Goal: Task Accomplishment & Management: Use online tool/utility

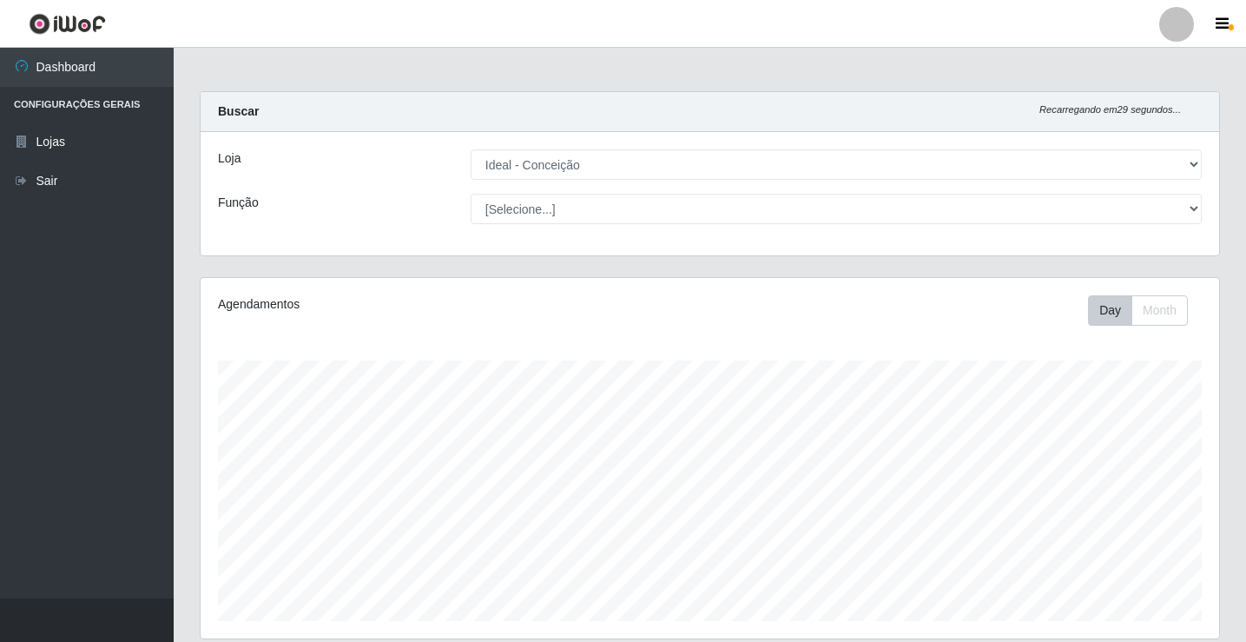
select select "231"
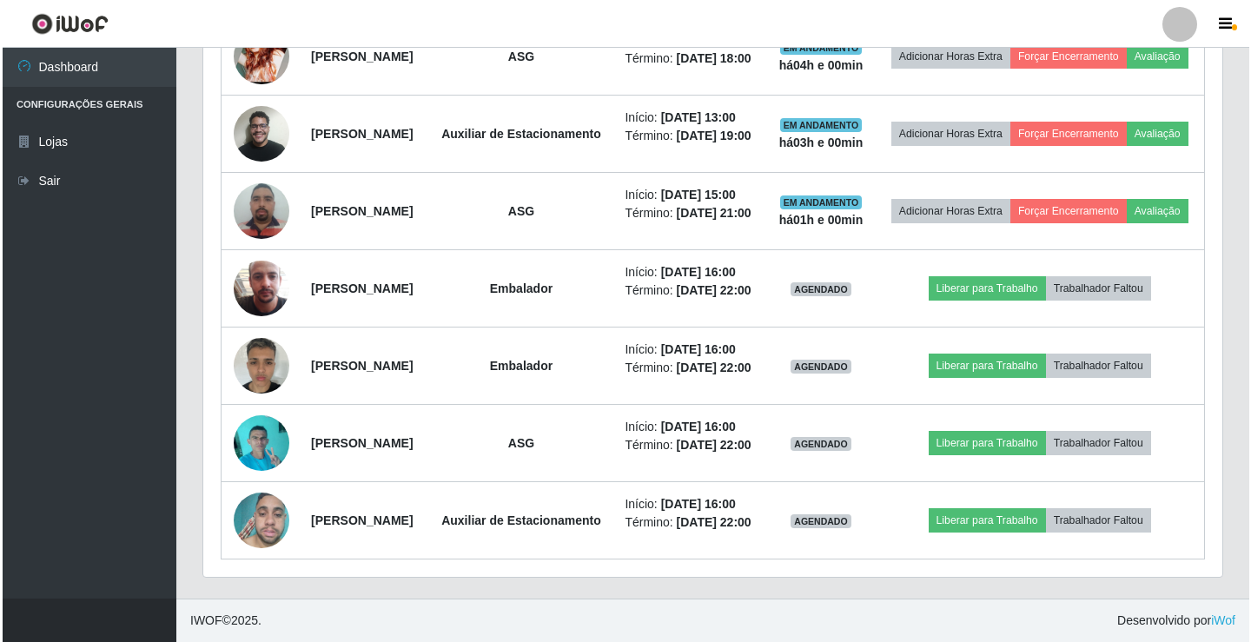
scroll to position [1106, 0]
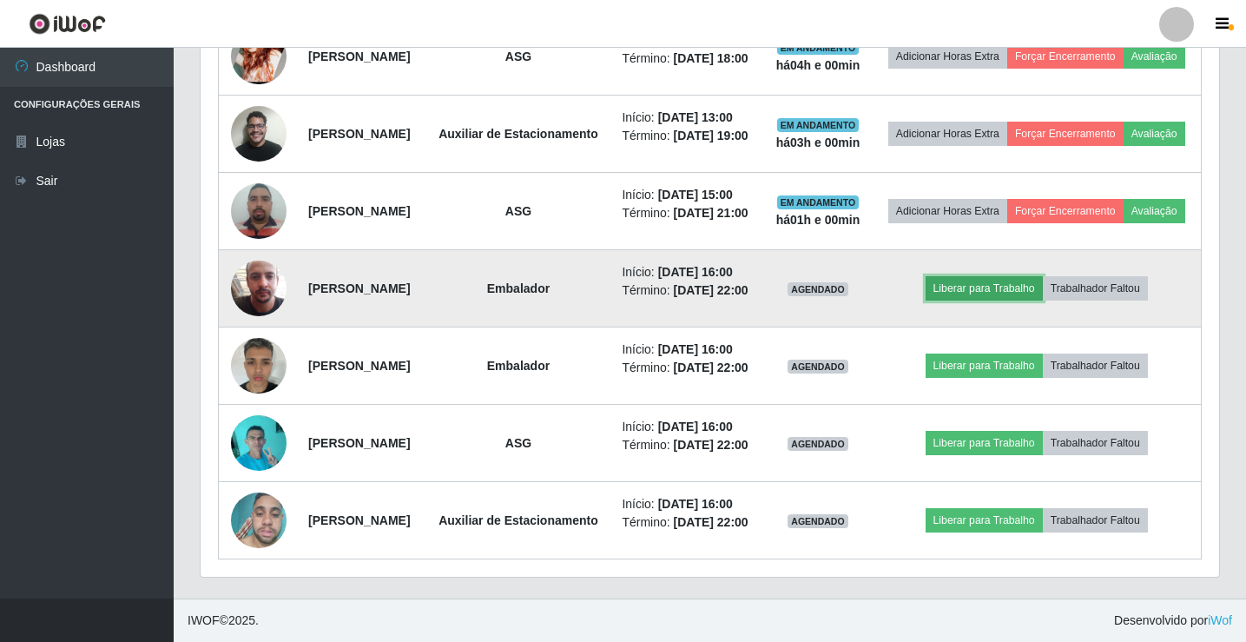
click at [995, 276] on button "Liberar para Trabalho" at bounding box center [984, 288] width 117 height 24
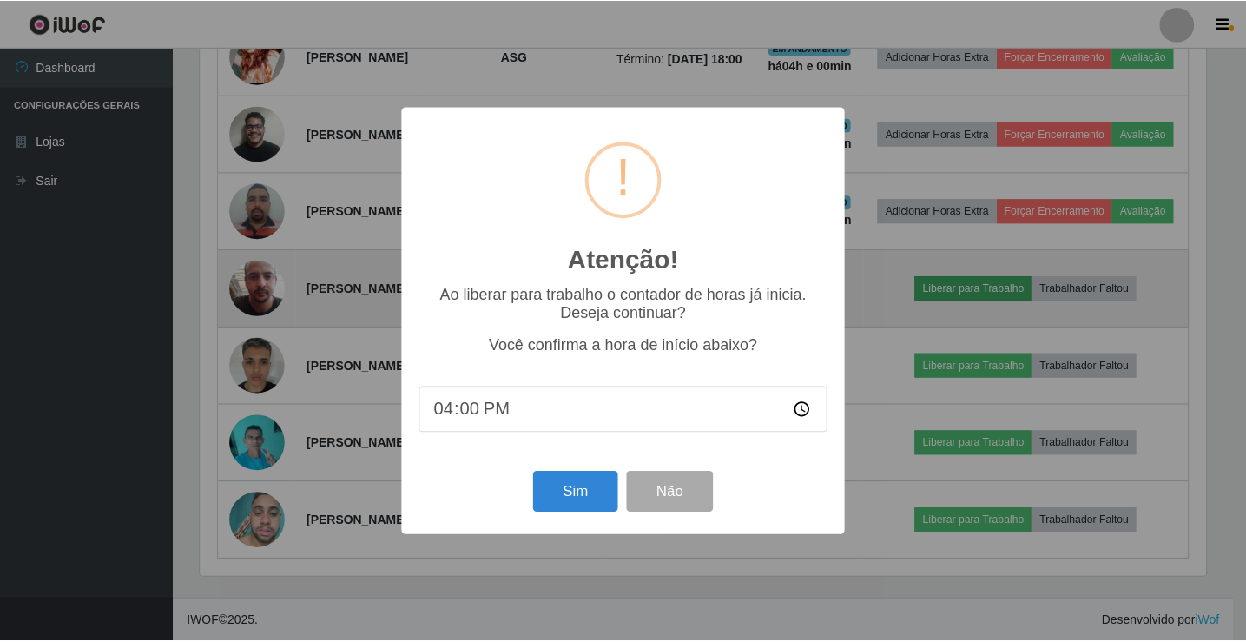
scroll to position [360, 1010]
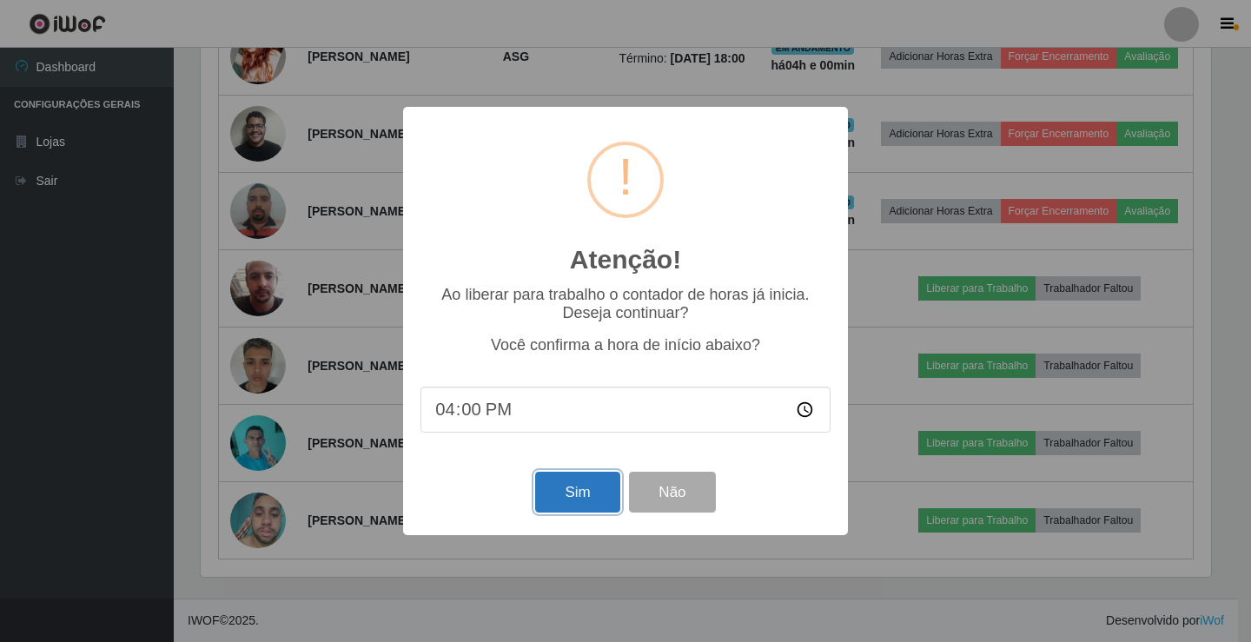
click at [604, 481] on button "Sim" at bounding box center [577, 492] width 84 height 41
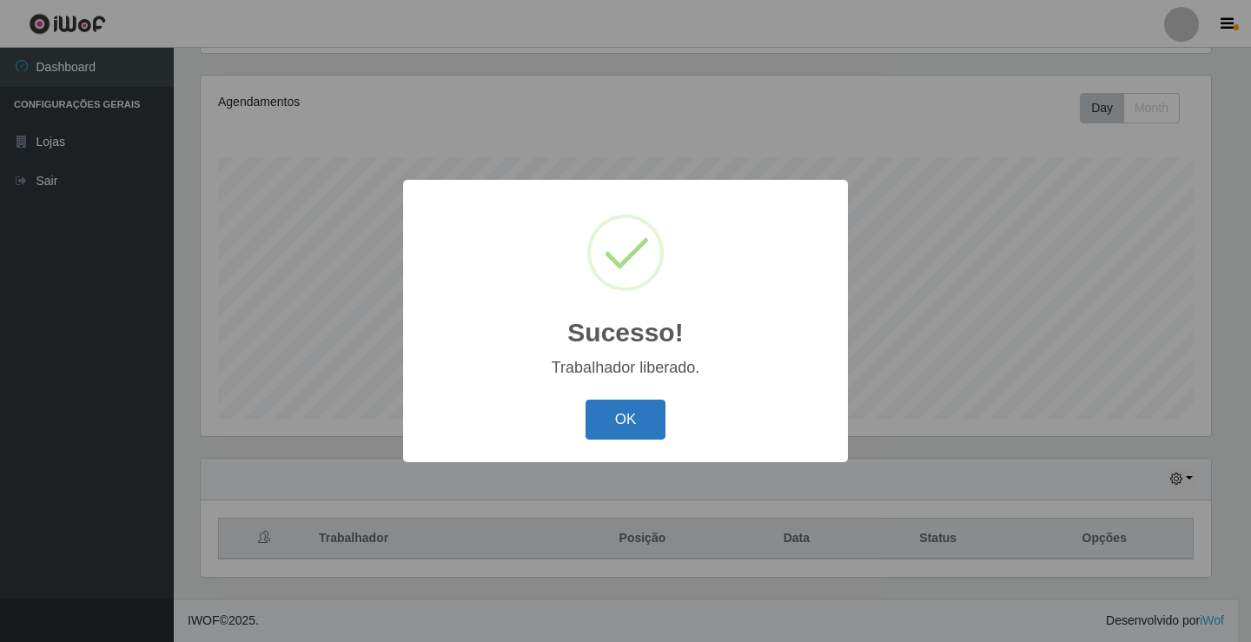
click at [637, 414] on button "OK" at bounding box center [625, 419] width 81 height 41
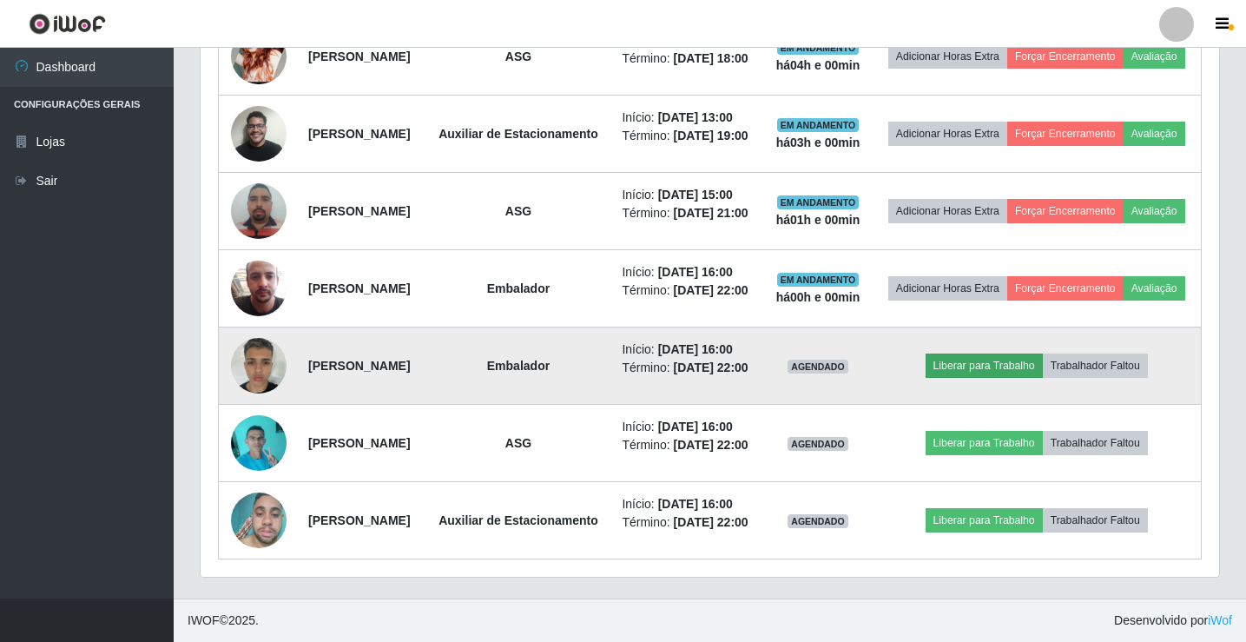
scroll to position [1106, 0]
click at [1006, 353] on button "Liberar para Trabalho" at bounding box center [984, 365] width 117 height 24
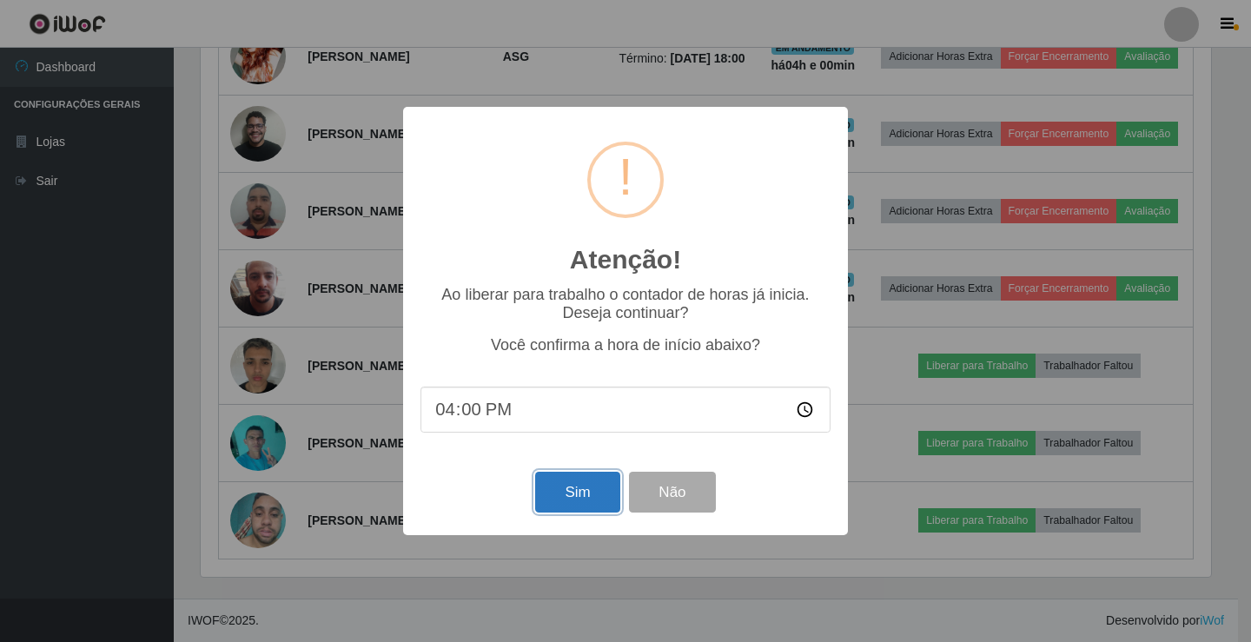
click at [592, 492] on button "Sim" at bounding box center [577, 492] width 84 height 41
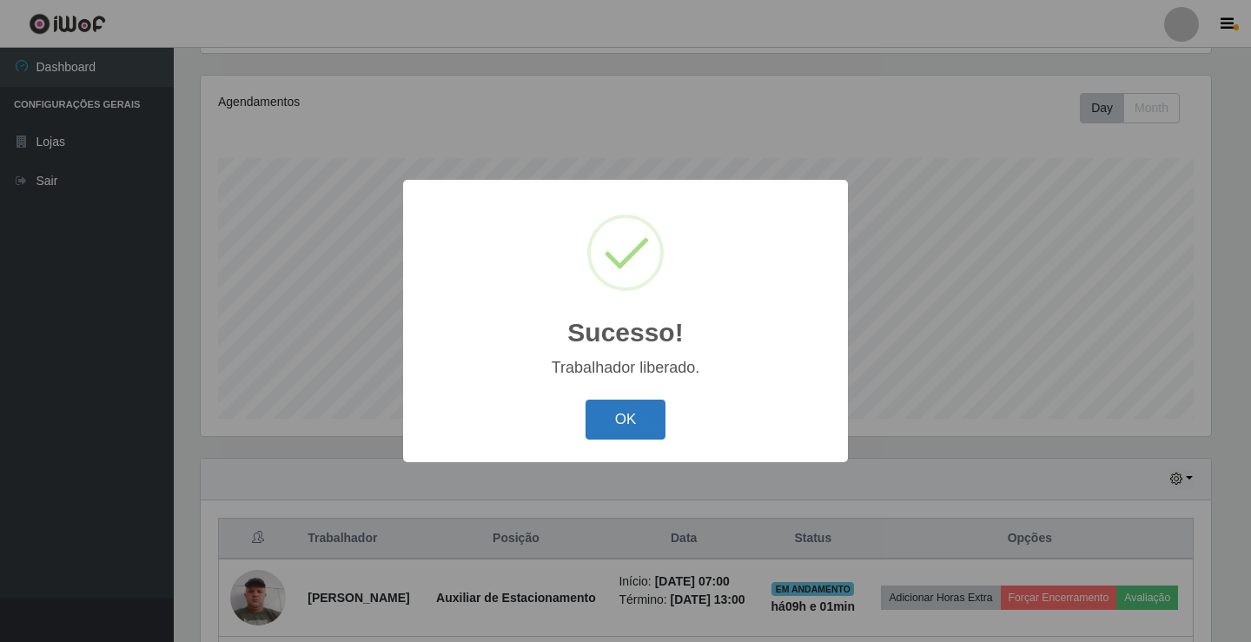
click at [635, 413] on button "OK" at bounding box center [625, 419] width 81 height 41
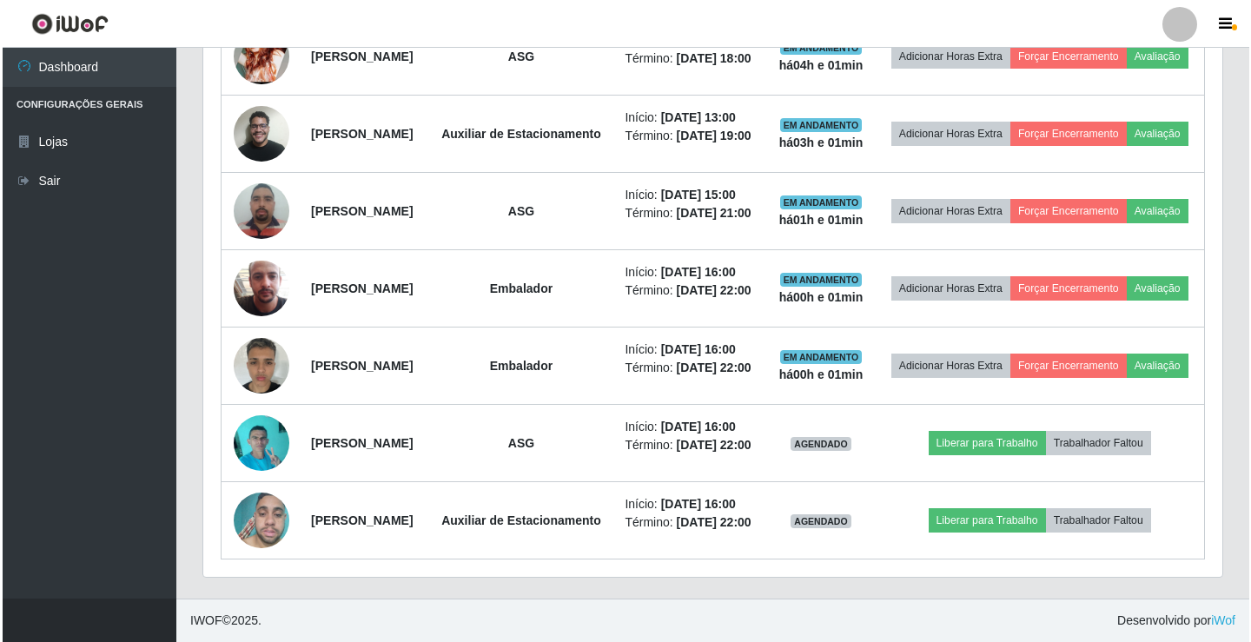
scroll to position [1106, 0]
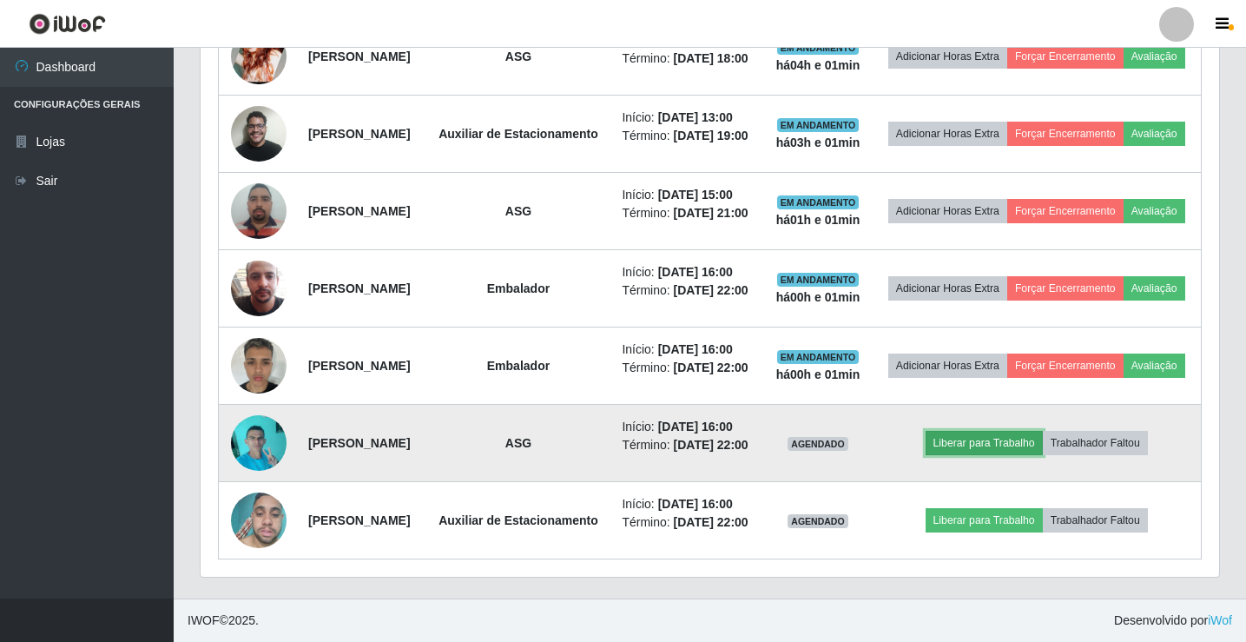
click at [1007, 431] on button "Liberar para Trabalho" at bounding box center [984, 443] width 117 height 24
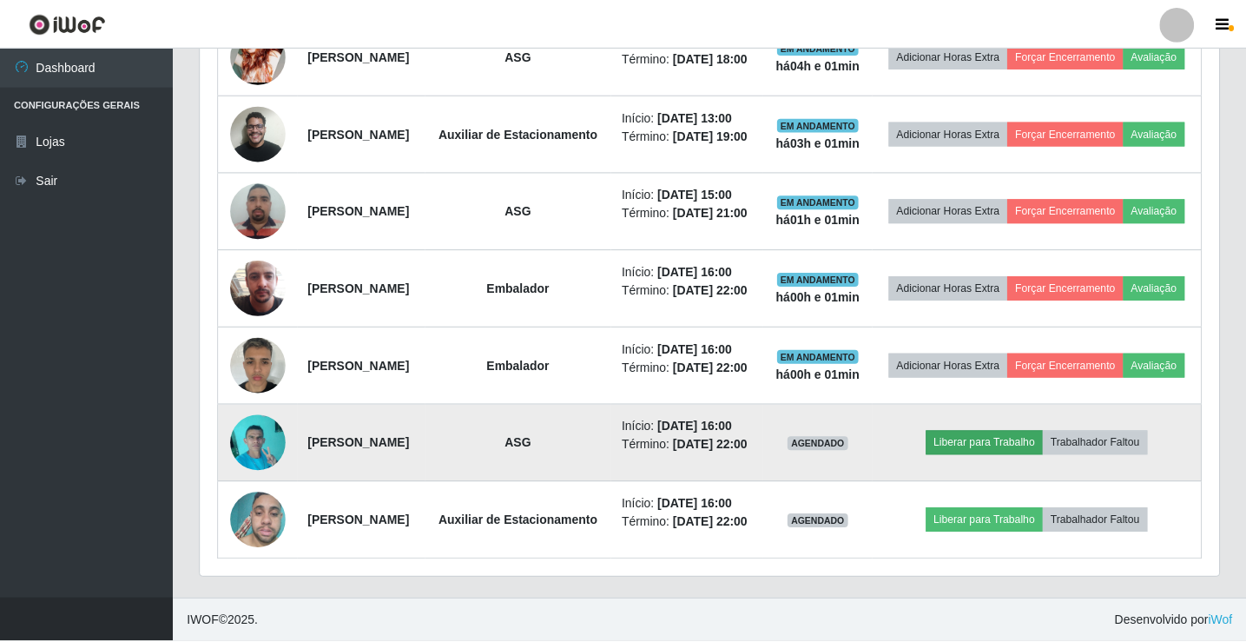
scroll to position [360, 1010]
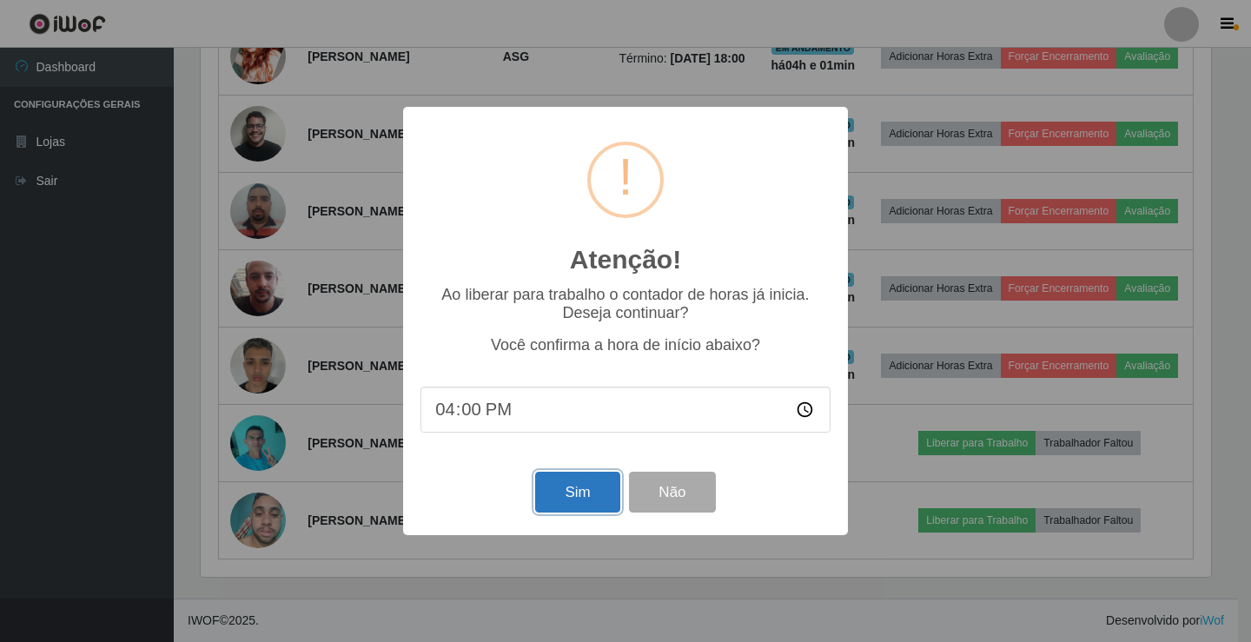
click at [576, 498] on button "Sim" at bounding box center [577, 492] width 84 height 41
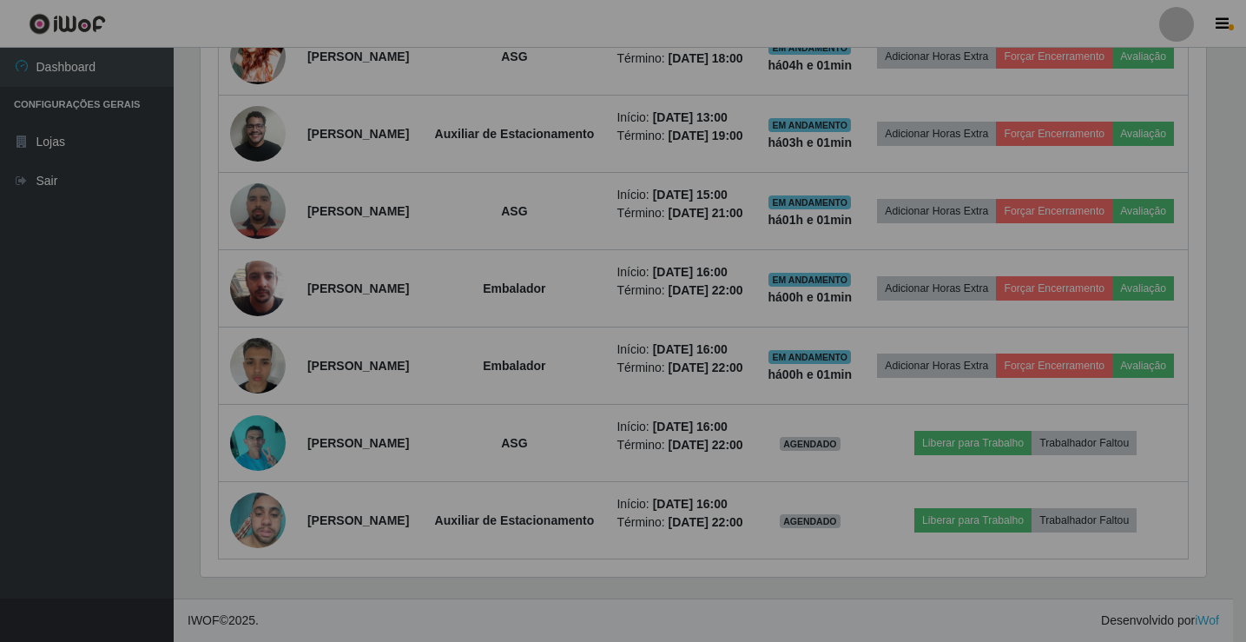
scroll to position [0, 0]
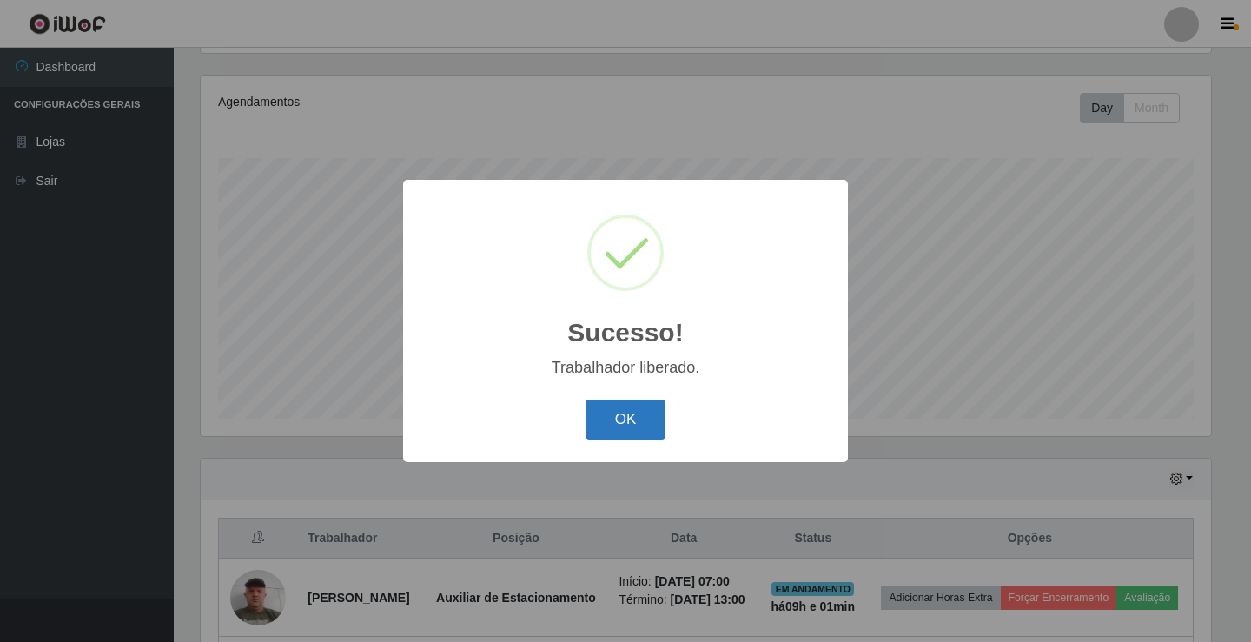
click at [603, 403] on button "OK" at bounding box center [625, 419] width 81 height 41
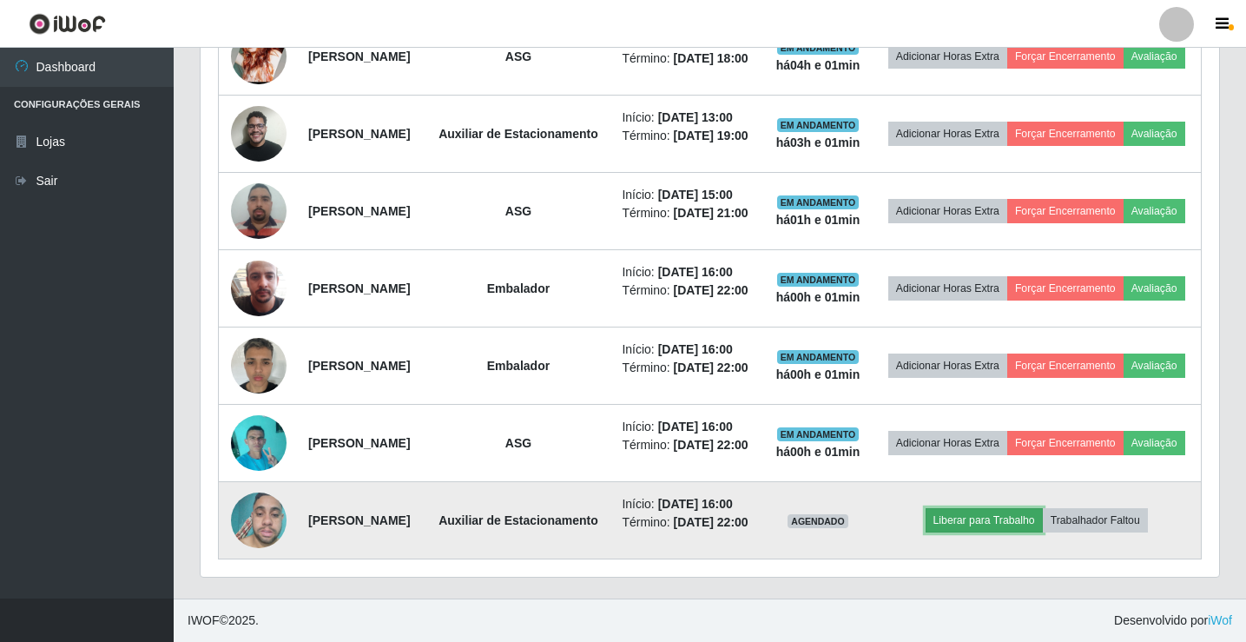
click at [985, 508] on button "Liberar para Trabalho" at bounding box center [984, 520] width 117 height 24
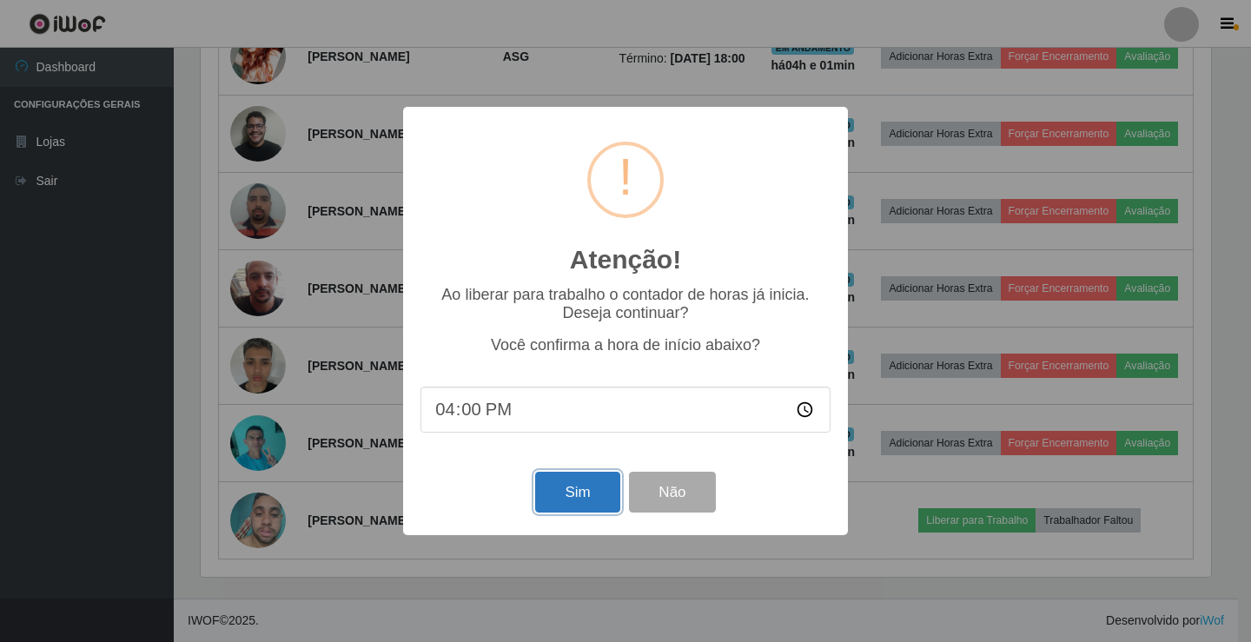
click at [564, 485] on button "Sim" at bounding box center [577, 492] width 84 height 41
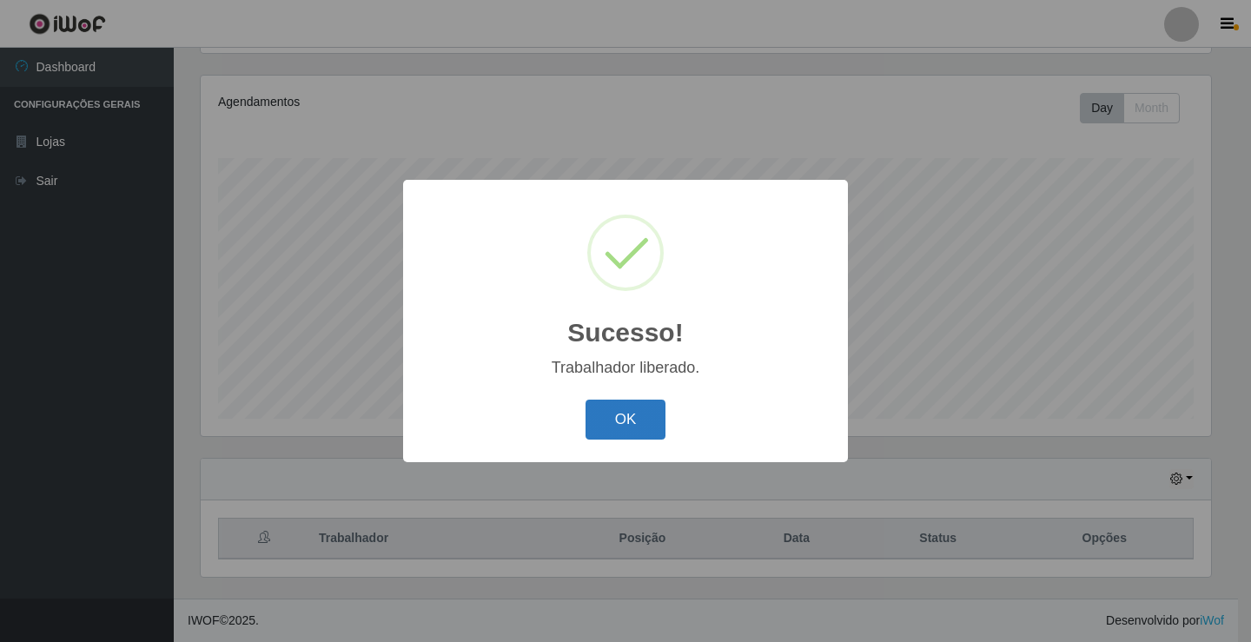
click at [634, 419] on button "OK" at bounding box center [625, 419] width 81 height 41
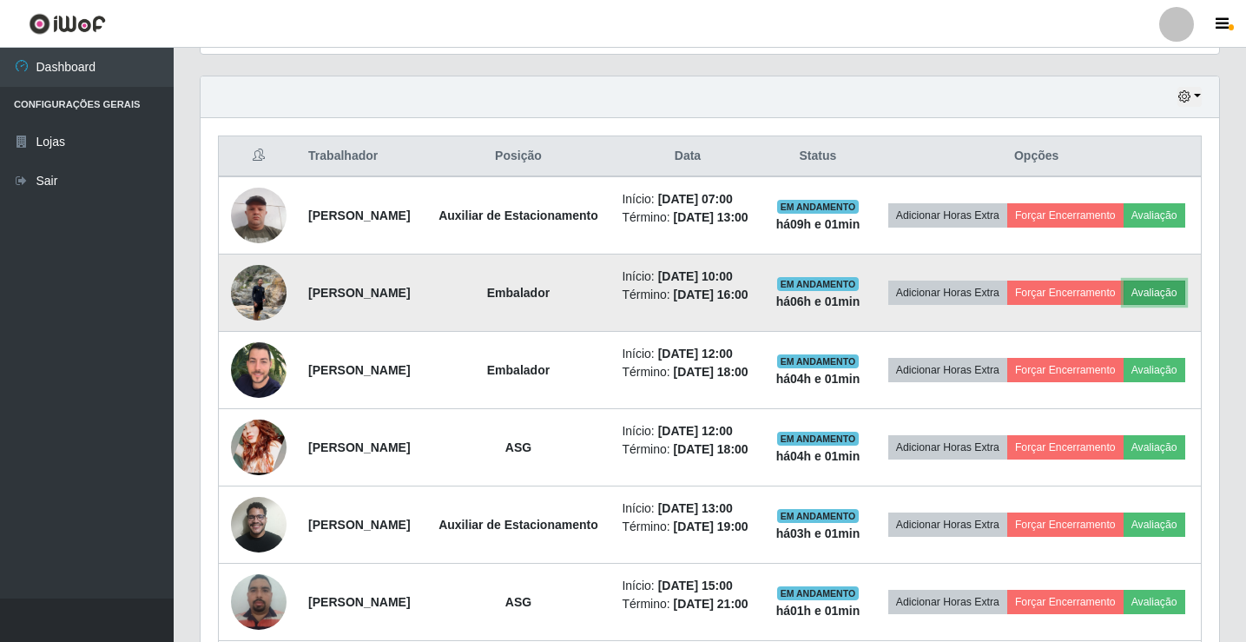
click at [1124, 305] on button "Avaliação" at bounding box center [1155, 293] width 62 height 24
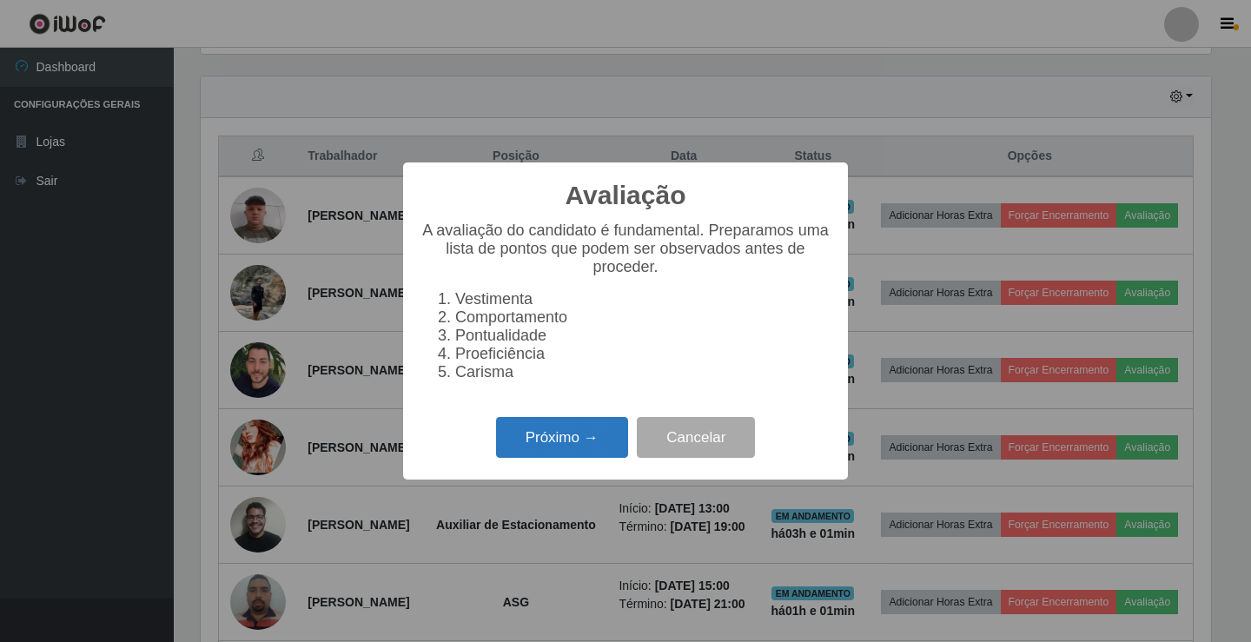
click at [538, 440] on button "Próximo →" at bounding box center [562, 437] width 132 height 41
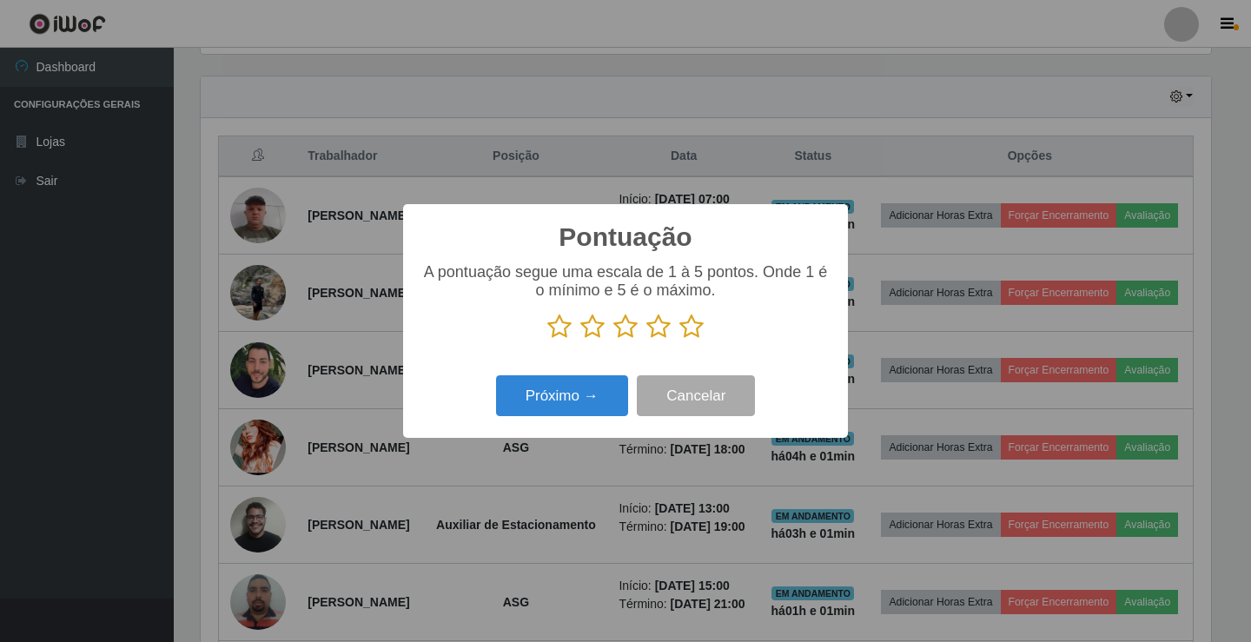
click at [663, 333] on icon at bounding box center [658, 327] width 24 height 26
click at [646, 340] on input "radio" at bounding box center [646, 340] width 0 height 0
click at [538, 380] on button "Próximo →" at bounding box center [562, 395] width 132 height 41
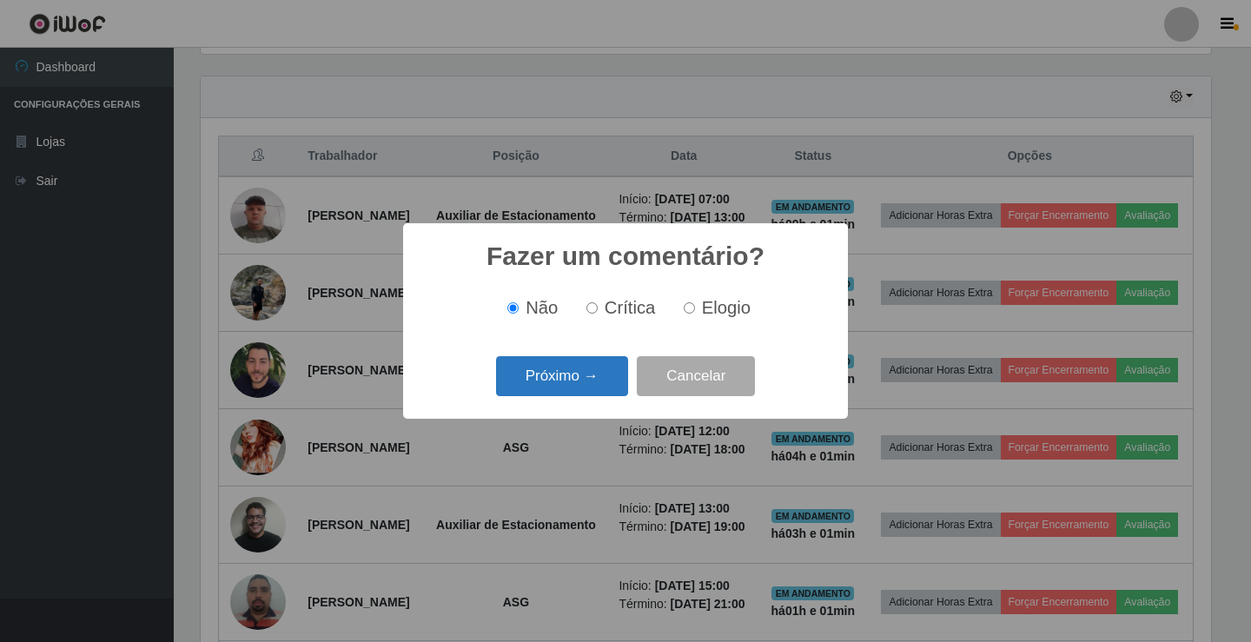
click at [576, 360] on button "Próximo →" at bounding box center [562, 376] width 132 height 41
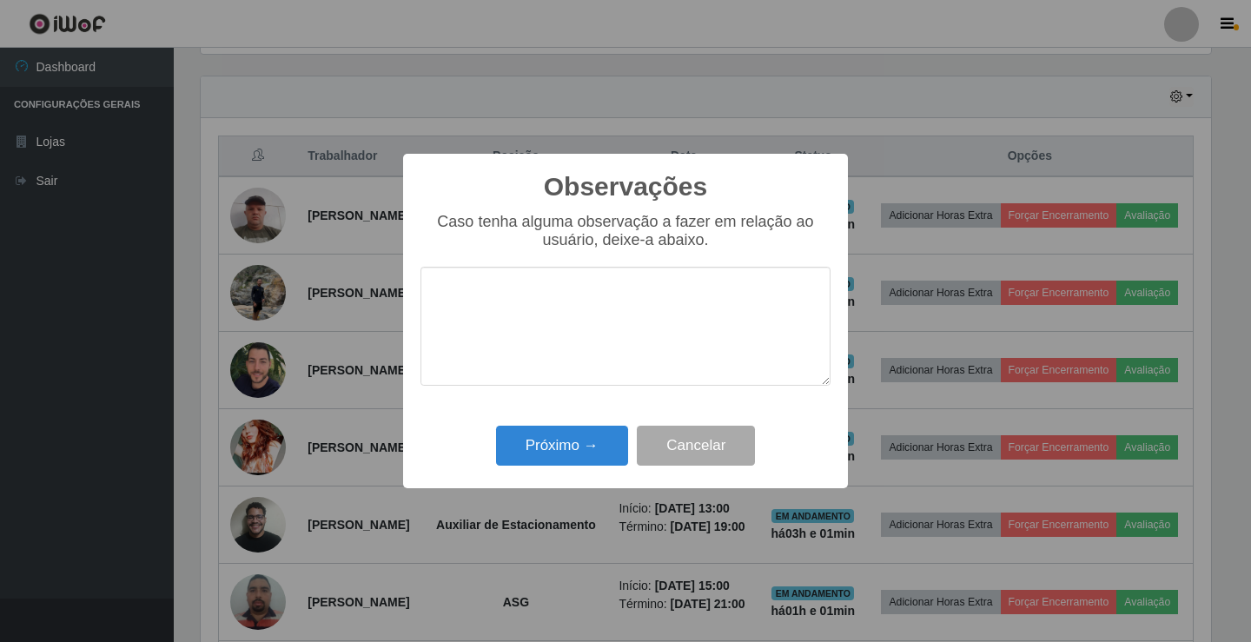
click at [571, 322] on textarea at bounding box center [625, 326] width 410 height 119
type textarea "ativo"
click at [577, 448] on button "Próximo →" at bounding box center [562, 446] width 132 height 41
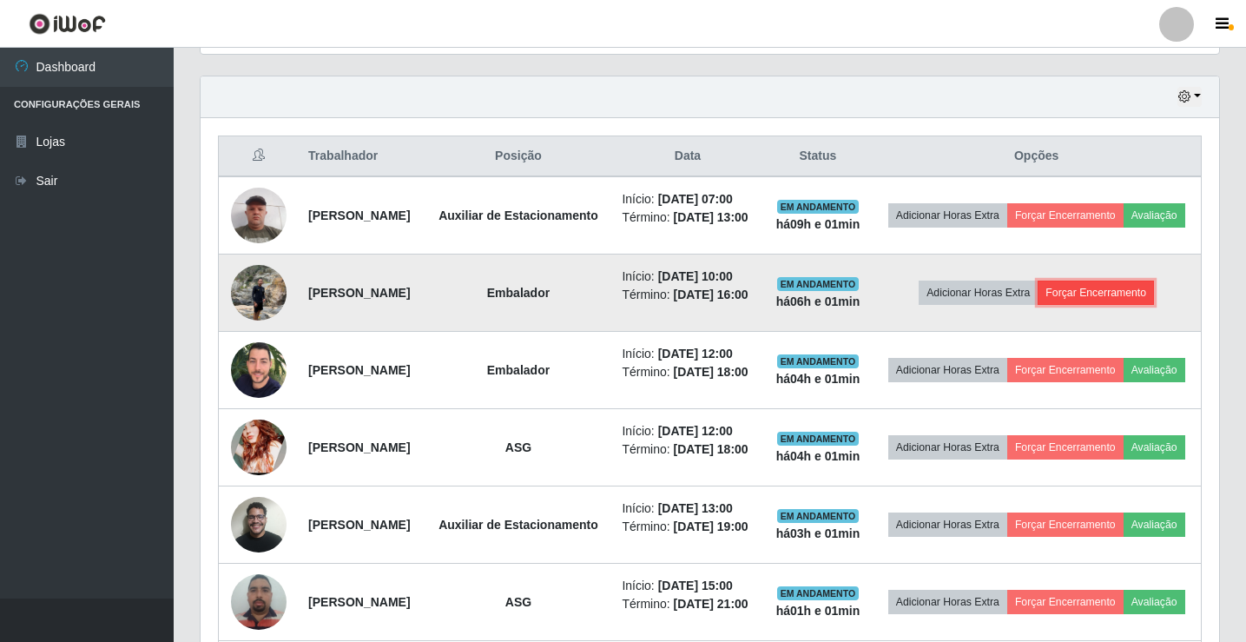
click at [1131, 305] on button "Forçar Encerramento" at bounding box center [1096, 293] width 116 height 24
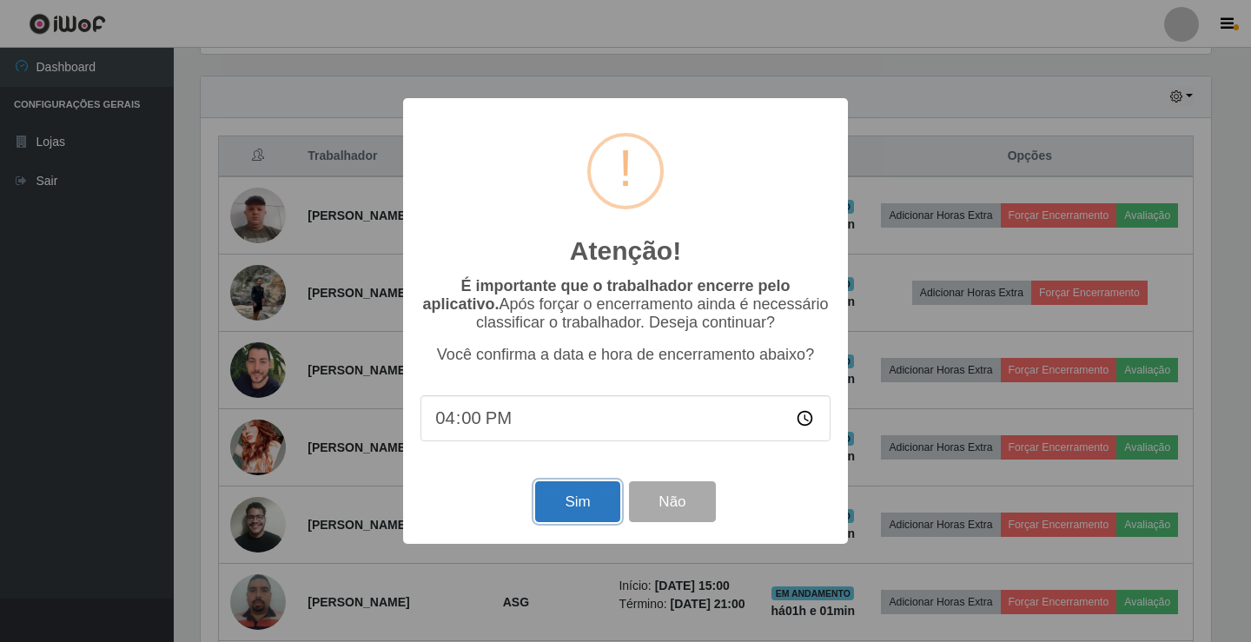
click at [565, 508] on button "Sim" at bounding box center [577, 501] width 84 height 41
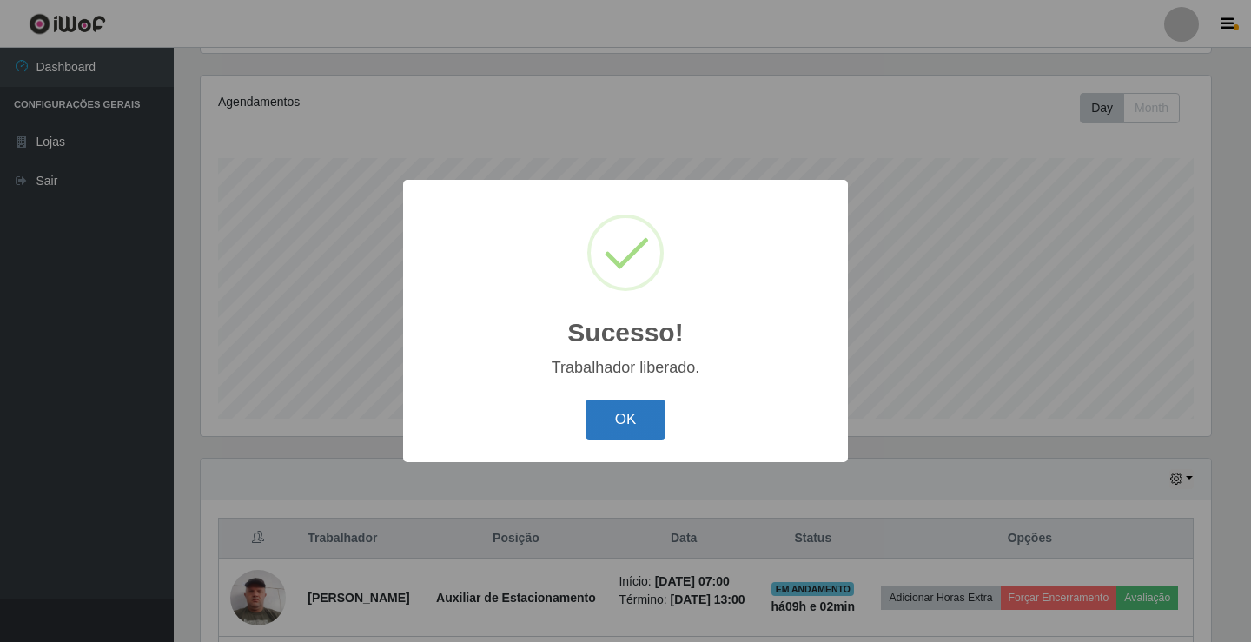
click at [634, 424] on button "OK" at bounding box center [625, 419] width 81 height 41
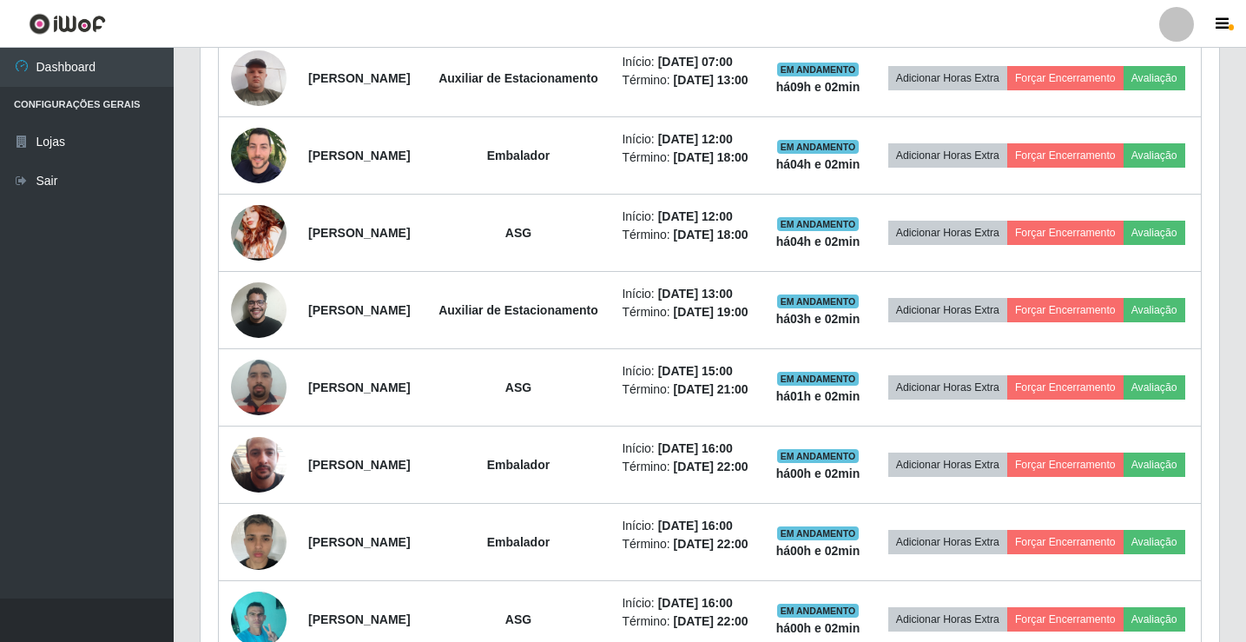
scroll to position [668, 0]
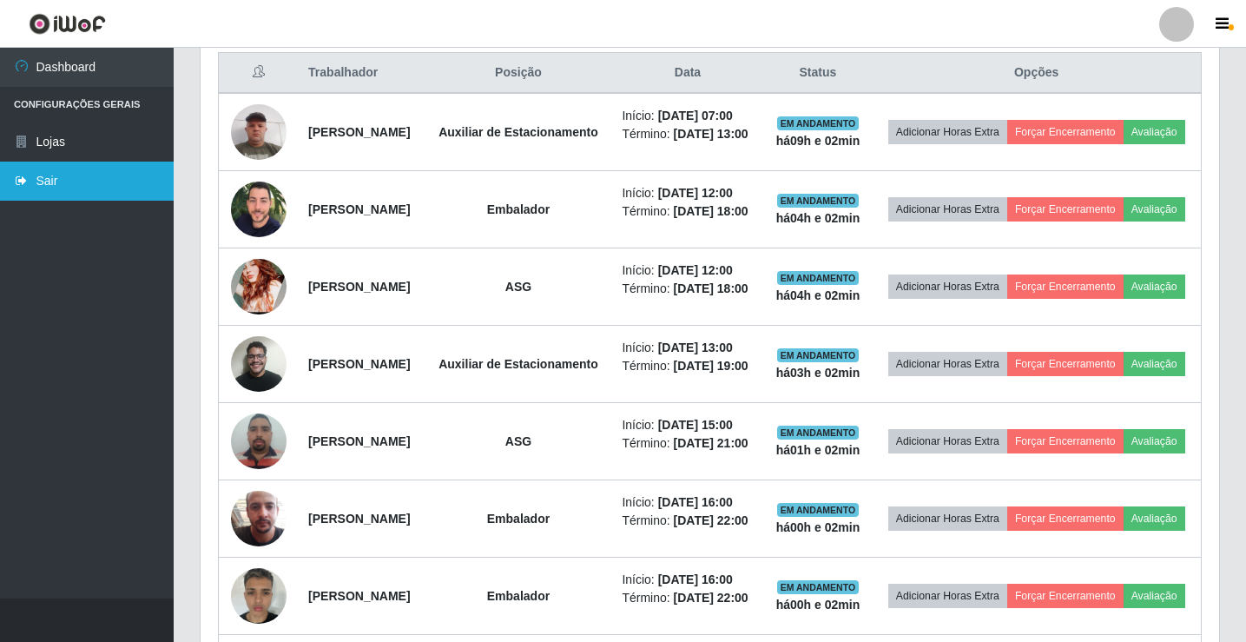
click at [36, 182] on link "Sair" at bounding box center [87, 181] width 174 height 39
